Goal: Task Accomplishment & Management: Manage account settings

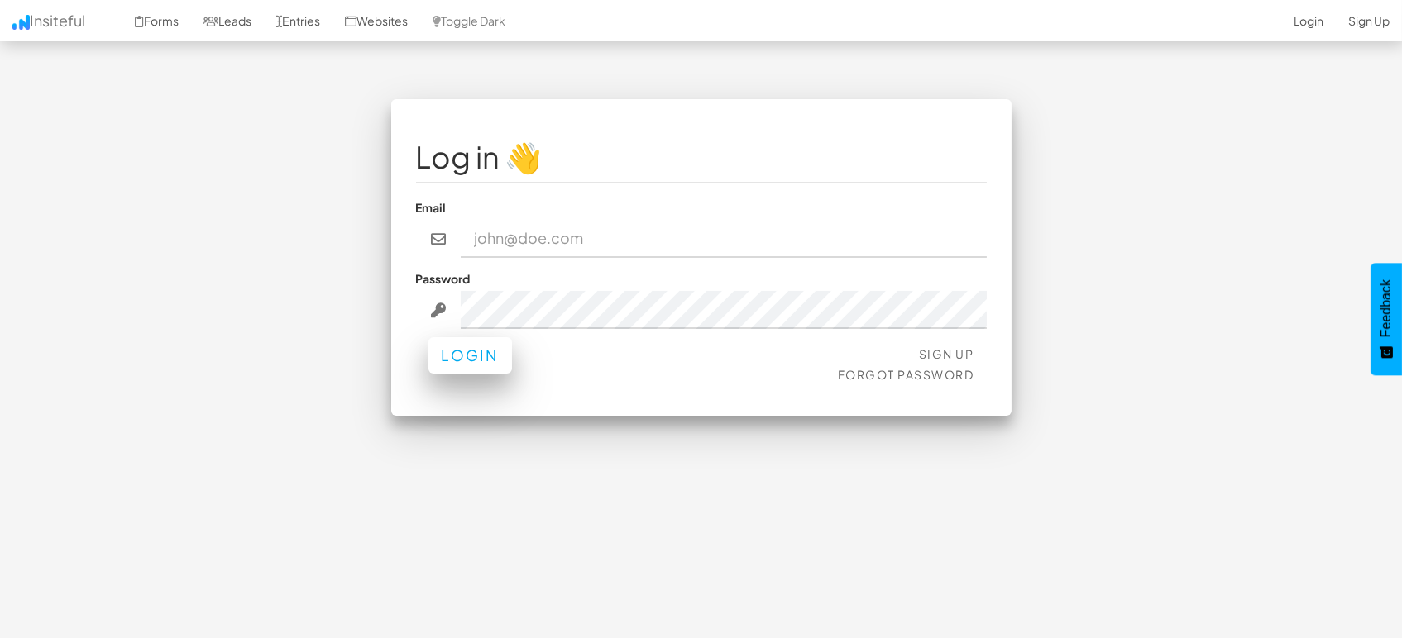
type input "[EMAIL_ADDRESS][DOMAIN_NAME]"
click at [478, 356] on button "Login" at bounding box center [470, 355] width 84 height 36
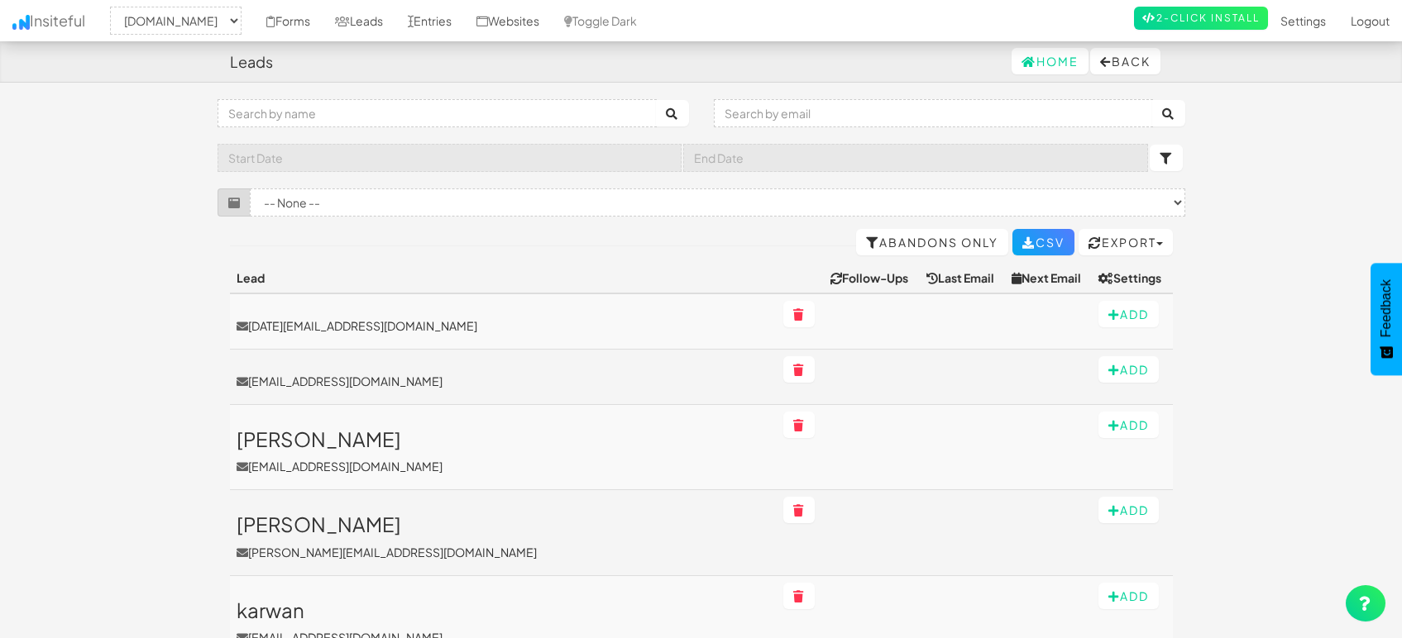
select select "1505"
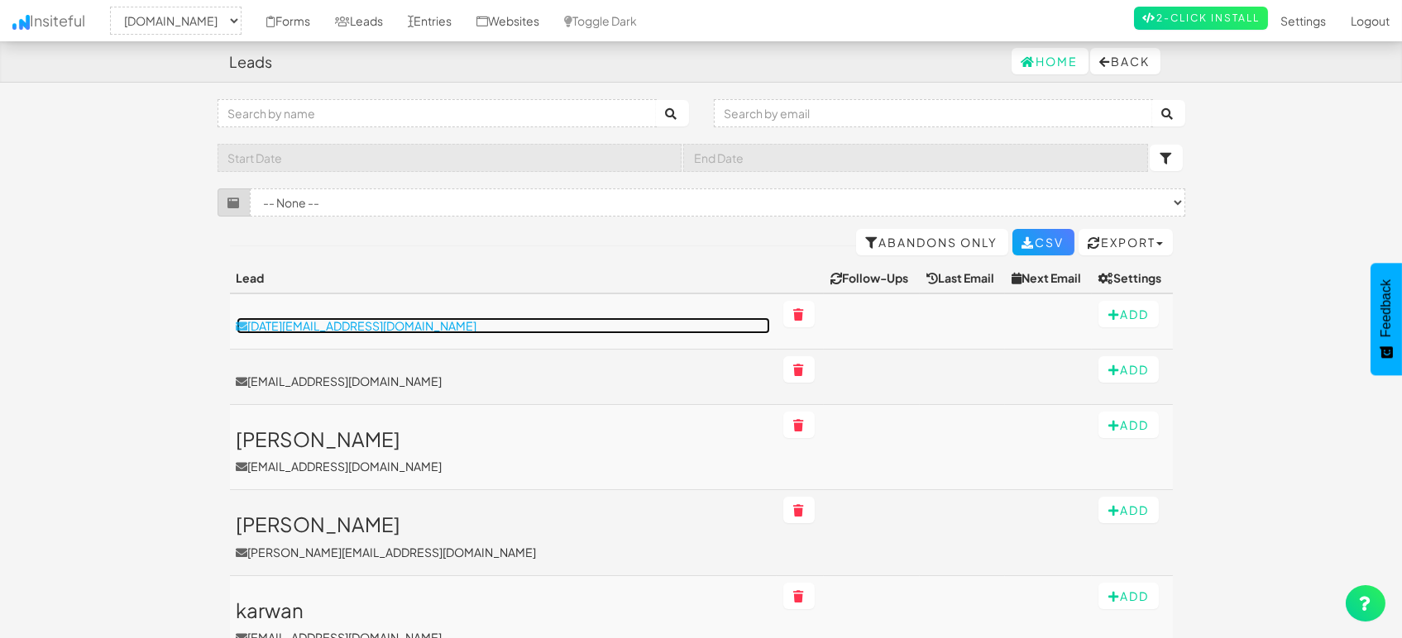
click at [357, 327] on p "kartik@dnanetworks.com" at bounding box center [502, 326] width 533 height 17
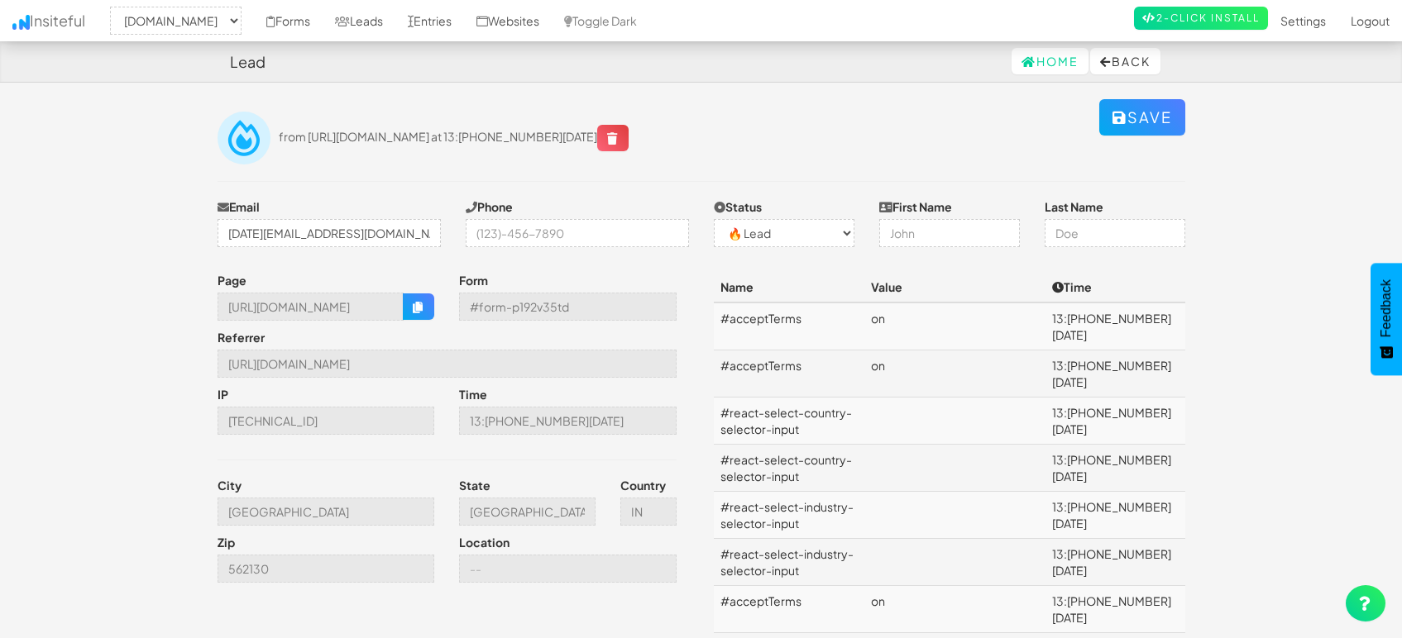
select select "1505"
select select "0"
click at [408, 309] on button "button" at bounding box center [418, 307] width 31 height 26
click at [361, 27] on link "Leads" at bounding box center [358, 20] width 73 height 41
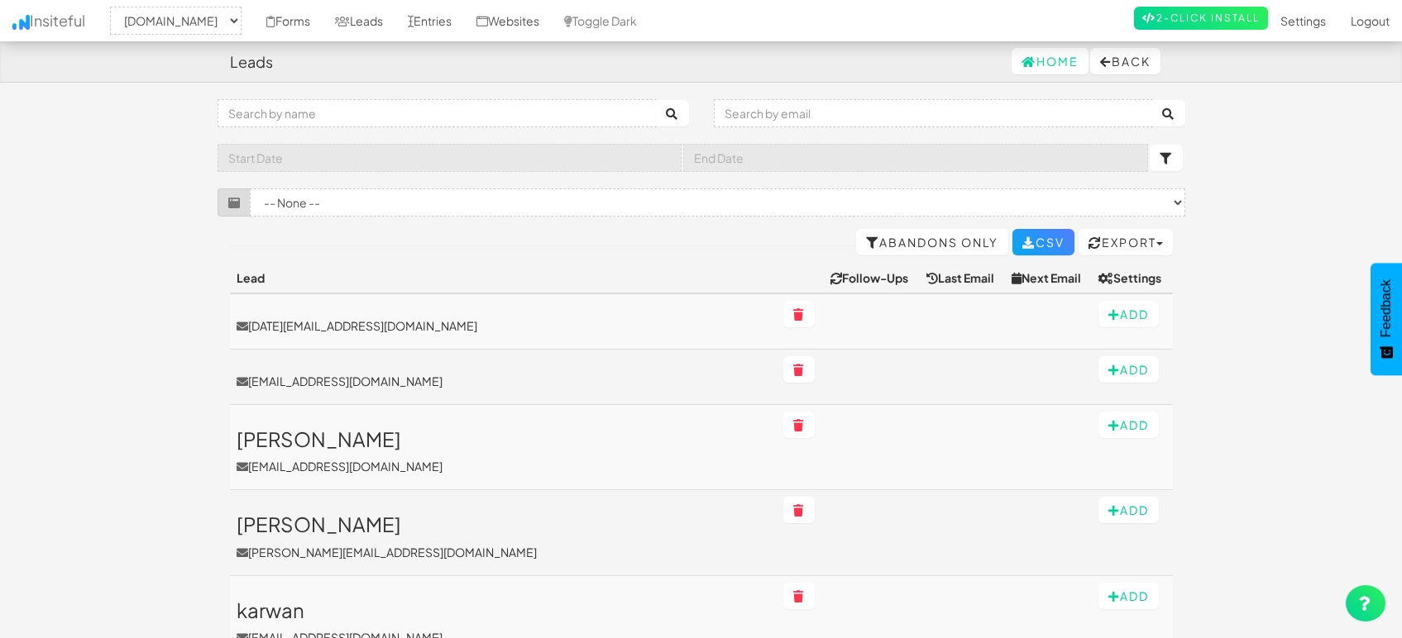
select select "1505"
